Goal: Task Accomplishment & Management: Manage account settings

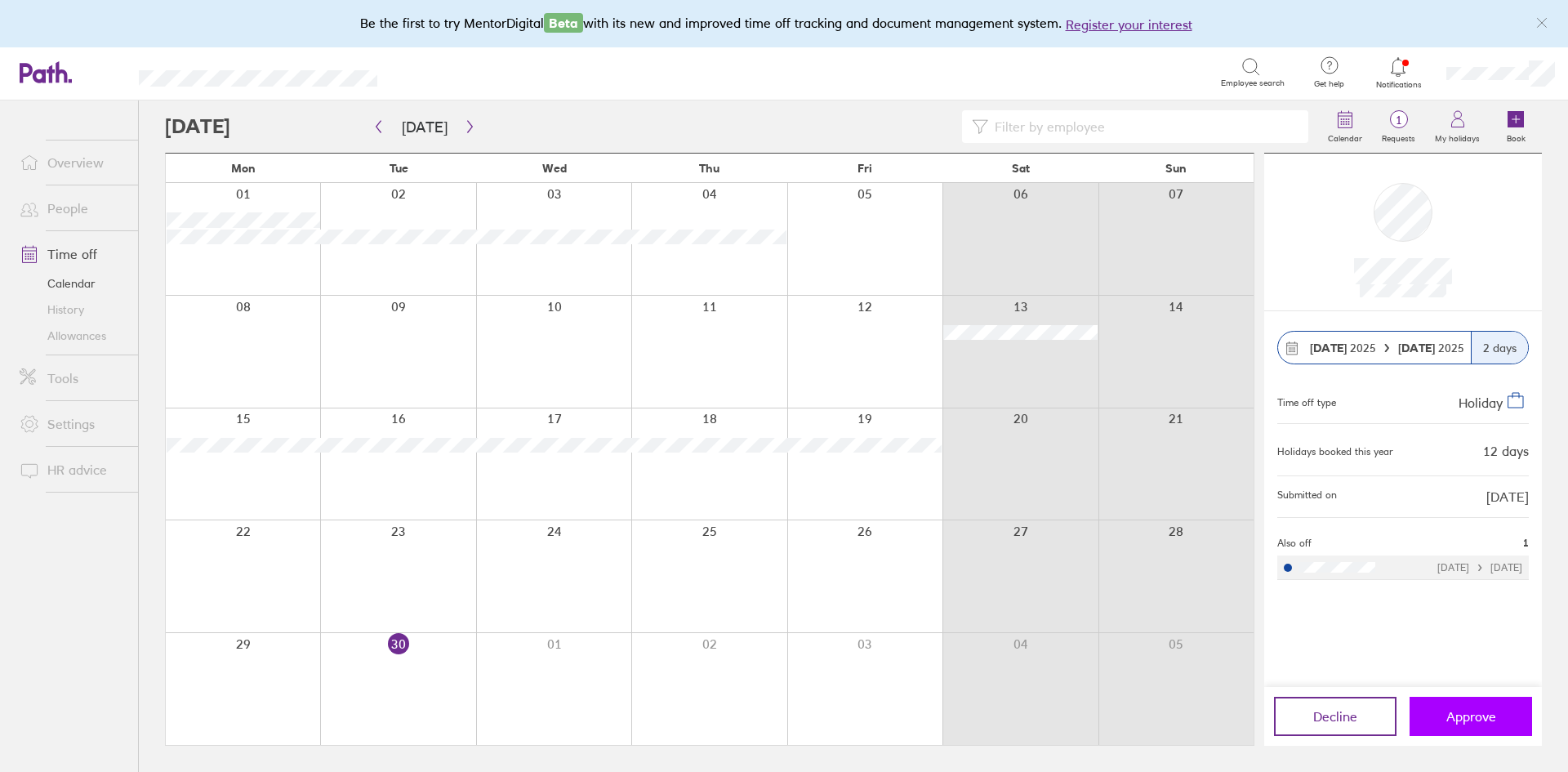
click at [1475, 726] on button "Approve" at bounding box center [1471, 716] width 123 height 39
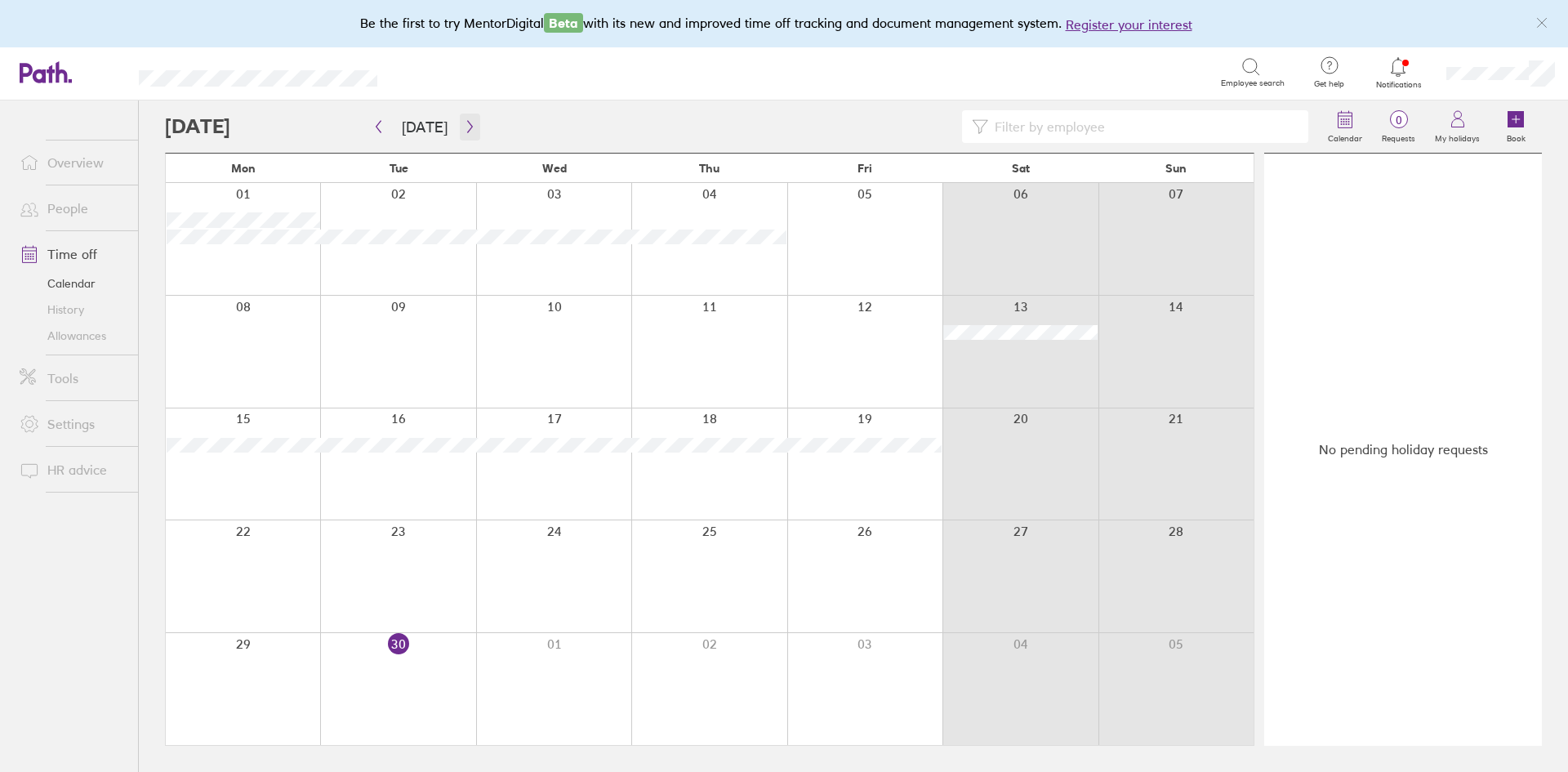
click at [460, 125] on button "button" at bounding box center [470, 127] width 20 height 27
click at [467, 125] on icon "button" at bounding box center [470, 126] width 12 height 13
